Goal: Find specific page/section: Find specific page/section

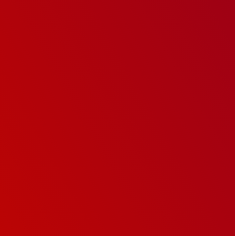
click at [4, 75] on body at bounding box center [117, 118] width 235 height 236
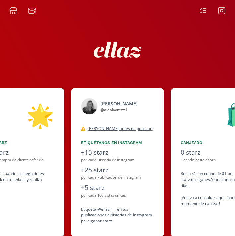
click at [203, 9] on icon at bounding box center [203, 11] width 8 height 8
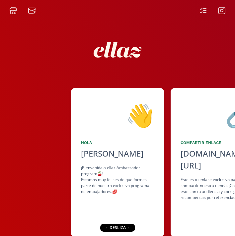
click at [122, 227] on div "← desliza →" at bounding box center [117, 228] width 35 height 8
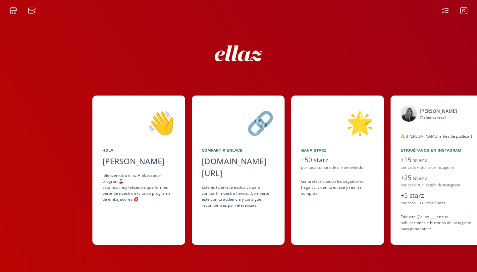
scroll to position [0, 99]
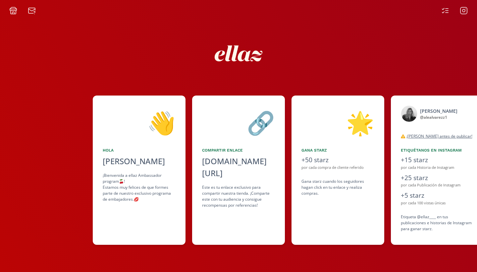
click at [139, 167] on div "Alejandra Álvarez Gámez" at bounding box center [139, 161] width 73 height 12
click at [14, 10] on icon at bounding box center [13, 11] width 8 height 8
